Goal: Task Accomplishment & Management: Complete application form

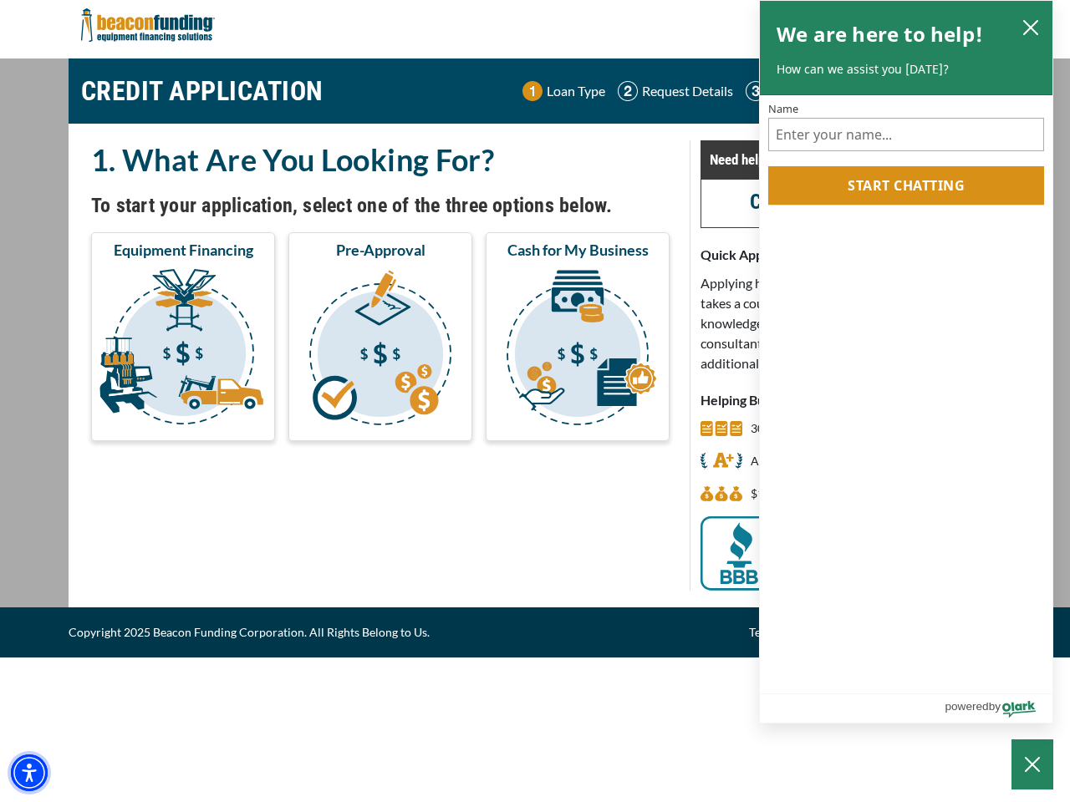
click at [29, 773] on img "Accessibility Menu" at bounding box center [29, 773] width 37 height 37
click at [183, 350] on body "Skip to main content Enable accessibility for low vision Open the accessibility…" at bounding box center [535, 401] width 1070 height 802
click at [380, 350] on body "Skip to main content Enable accessibility for low vision Open the accessibility…" at bounding box center [535, 401] width 1070 height 802
click at [577, 350] on body "Skip to main content Enable accessibility for low vision Open the accessibility…" at bounding box center [535, 401] width 1070 height 802
click at [1030, 27] on body "Skip to main content Enable accessibility for low vision Open the accessibility…" at bounding box center [535, 401] width 1070 height 802
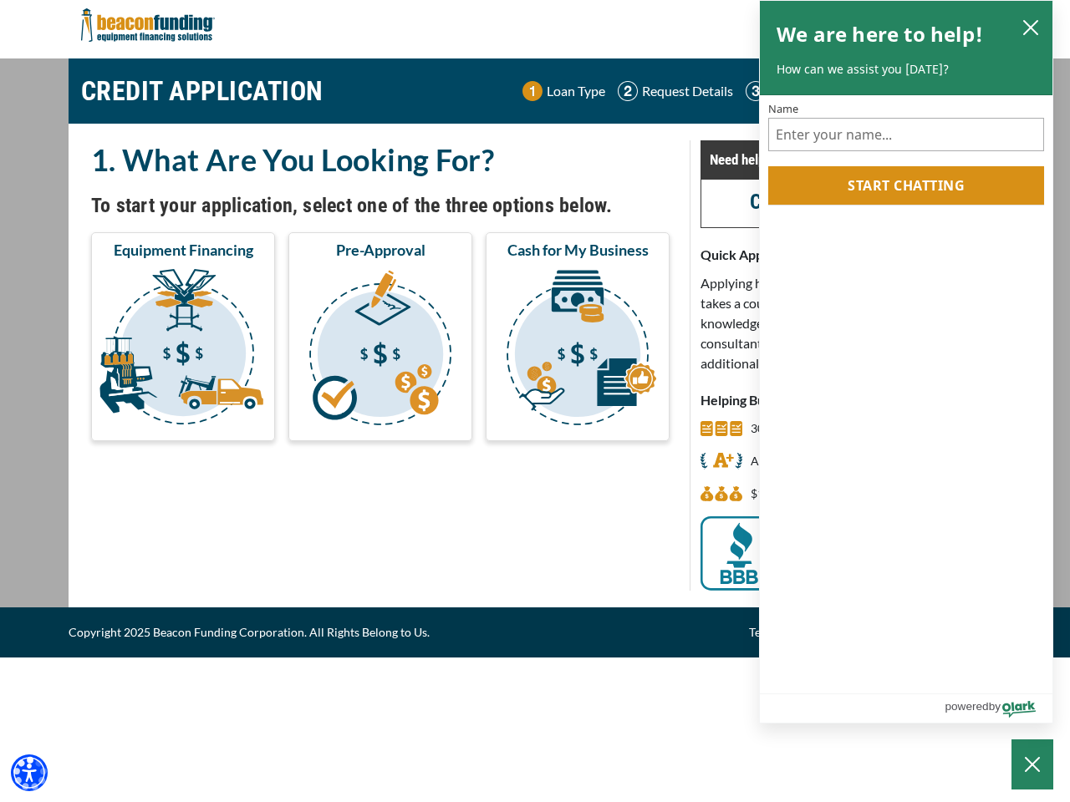
click at [906, 186] on body "Skip to main content Enable accessibility for low vision Open the accessibility…" at bounding box center [535, 401] width 1070 height 802
click at [1032, 765] on body "Skip to main content Enable accessibility for low vision Open the accessibility…" at bounding box center [535, 401] width 1070 height 802
